Goal: Navigation & Orientation: Find specific page/section

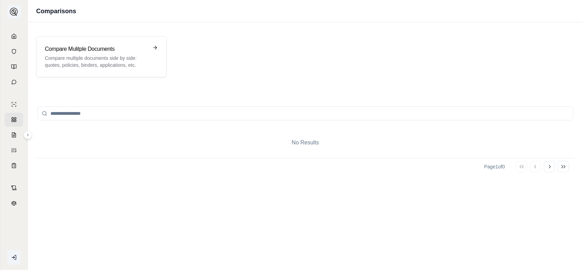
click at [15, 11] on img at bounding box center [14, 12] width 8 height 8
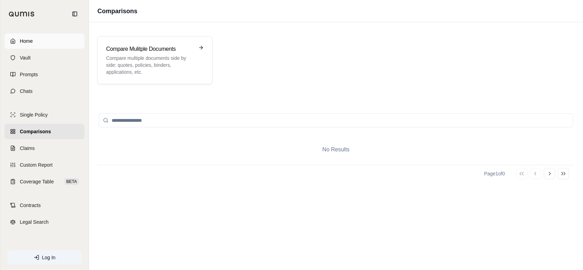
click at [26, 42] on span "Home" at bounding box center [26, 41] width 13 height 7
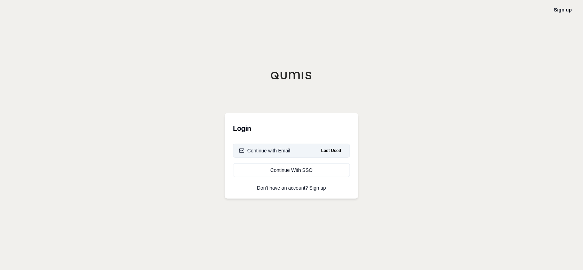
click at [280, 150] on div "Continue with Email" at bounding box center [264, 150] width 51 height 7
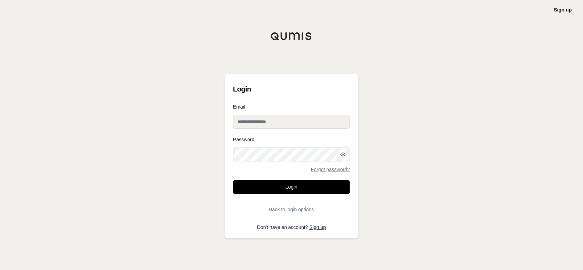
type input "**********"
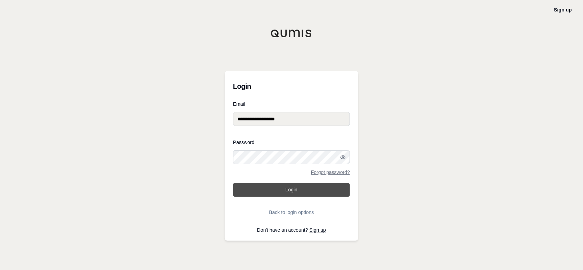
click at [289, 187] on button "Login" at bounding box center [291, 190] width 117 height 14
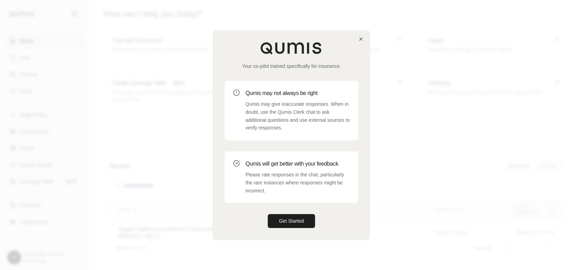
click at [365, 41] on div "Your co-pilot trained specifically for insurance. Qumis may not always be right…" at bounding box center [292, 135] width 156 height 208
click at [360, 39] on icon "button" at bounding box center [361, 39] width 6 height 6
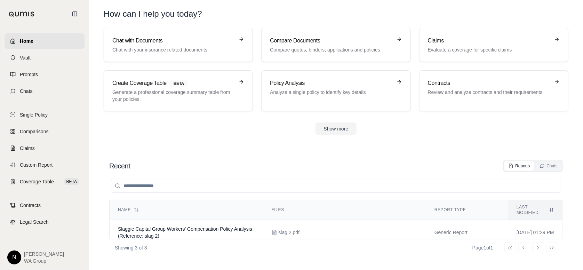
click at [17, 257] on html "Home Vault Prompts Chats Single Policy Comparisons Claims Custom Report Coverag…" at bounding box center [291, 135] width 583 height 270
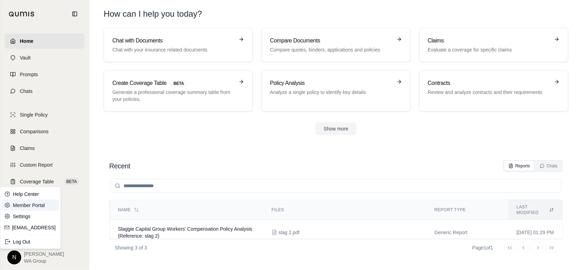
click at [21, 208] on link "Member Portal" at bounding box center [30, 205] width 57 height 11
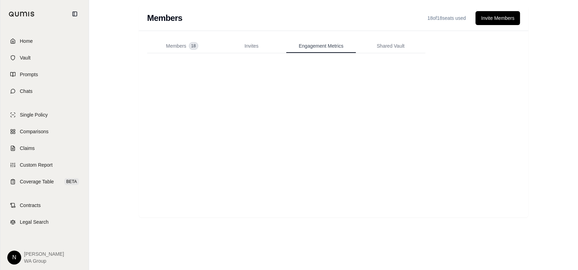
click at [339, 50] on button "Engagement Metrics" at bounding box center [321, 46] width 70 height 14
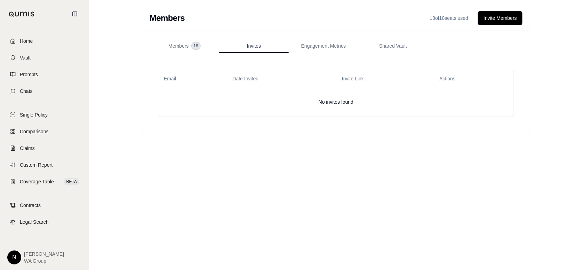
click at [260, 44] on span "Invites" at bounding box center [254, 45] width 14 height 7
click at [184, 45] on span "Members" at bounding box center [178, 45] width 20 height 7
click at [326, 46] on span "Engagement Metrics" at bounding box center [323, 45] width 45 height 7
